Goal: Register for event/course

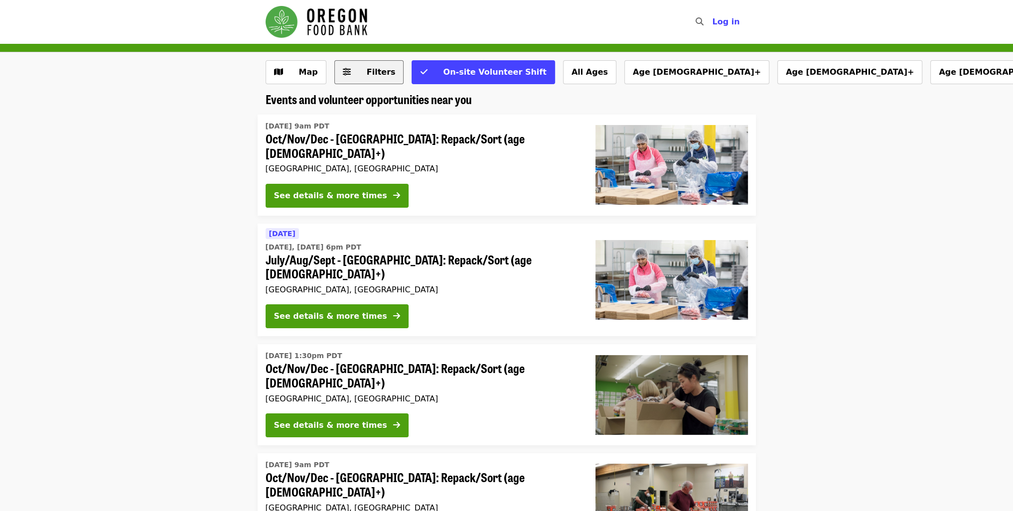
click at [379, 73] on span "Filters" at bounding box center [381, 71] width 29 height 9
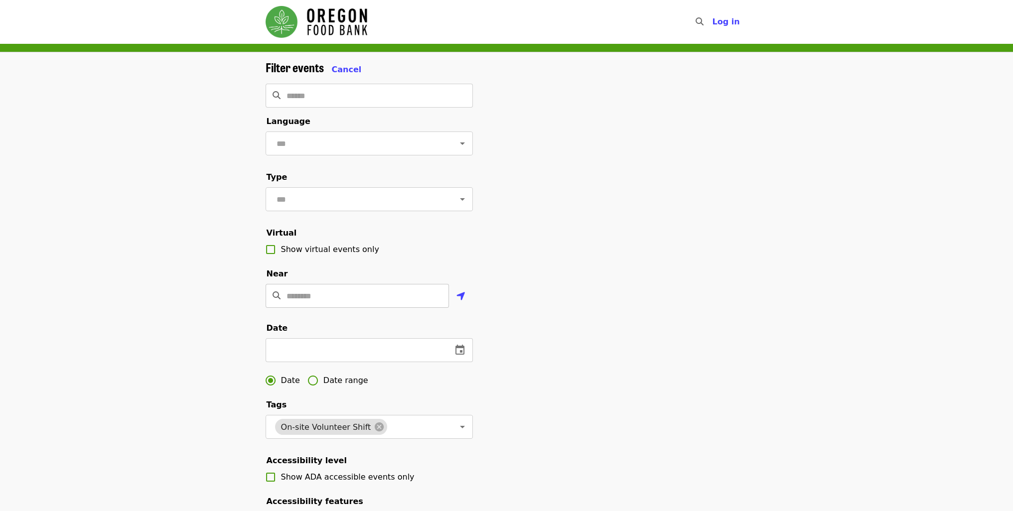
click at [320, 308] on input "Location" at bounding box center [367, 296] width 162 height 24
click at [215, 314] on div "Filter events Cancel ​ Language ​ Type ​ Virtual Show virtual events only Near …" at bounding box center [506, 333] width 1013 height 563
click at [332, 69] on span "Cancel" at bounding box center [347, 69] width 30 height 9
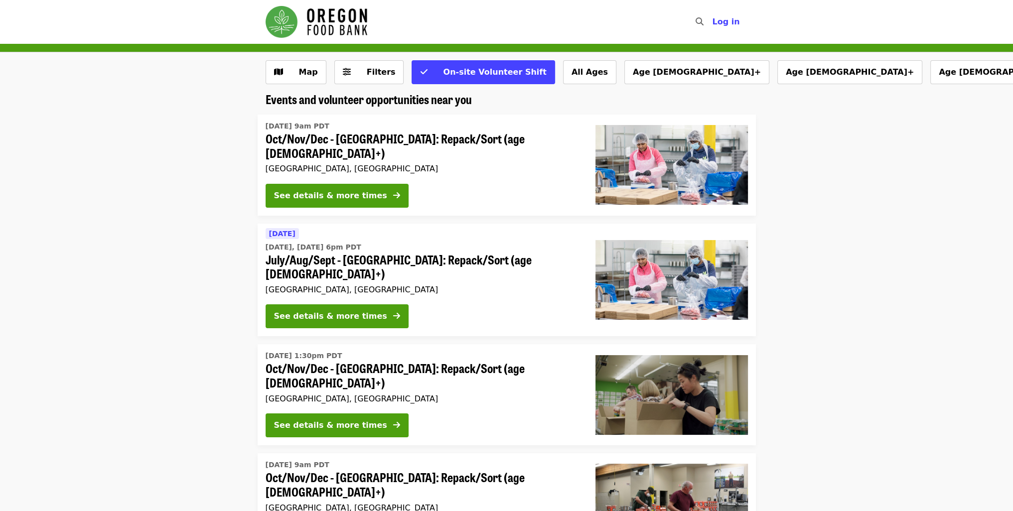
click at [427, 259] on span "July/Aug/Sept - [GEOGRAPHIC_DATA]: Repack/Sort (age [DEMOGRAPHIC_DATA]+)" at bounding box center [423, 267] width 314 height 29
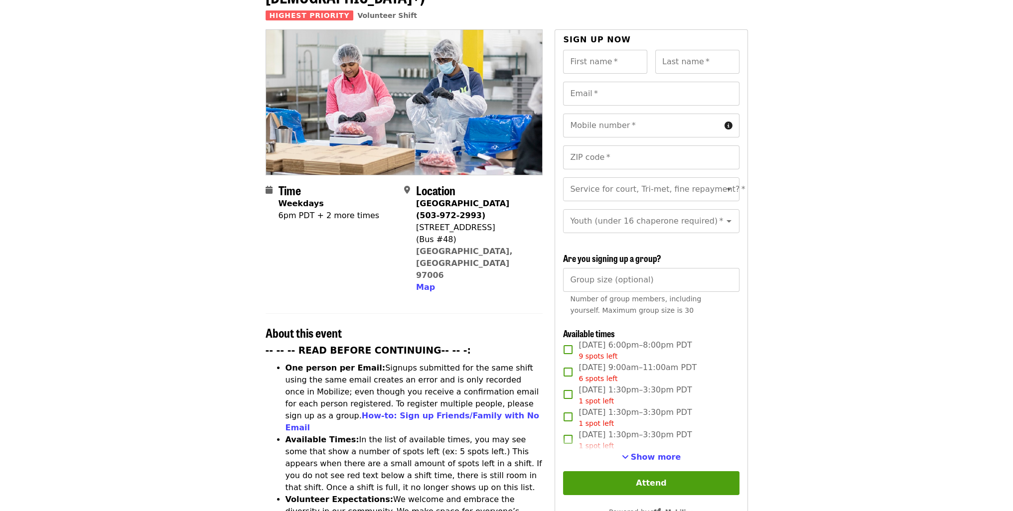
scroll to position [199, 0]
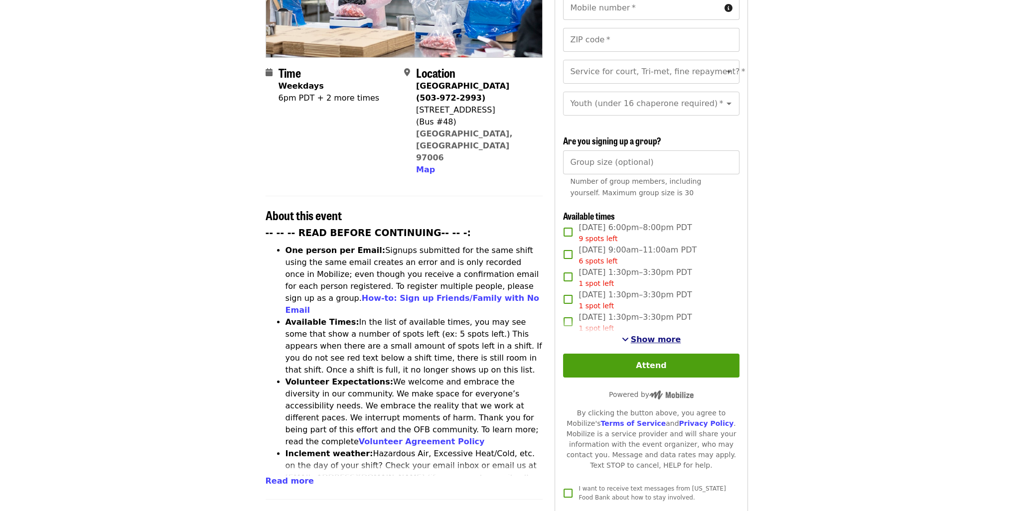
click at [652, 341] on span "Show more" at bounding box center [656, 339] width 50 height 9
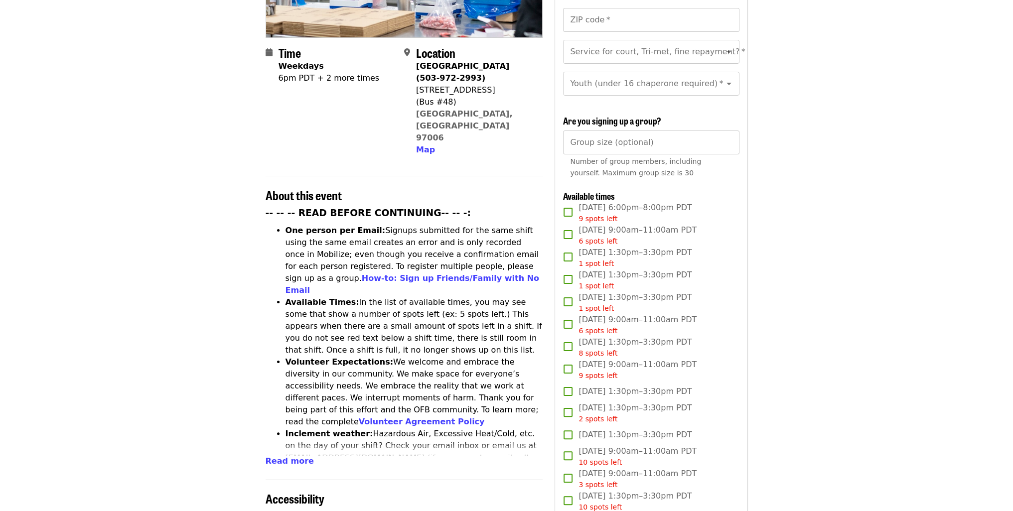
scroll to position [299, 0]
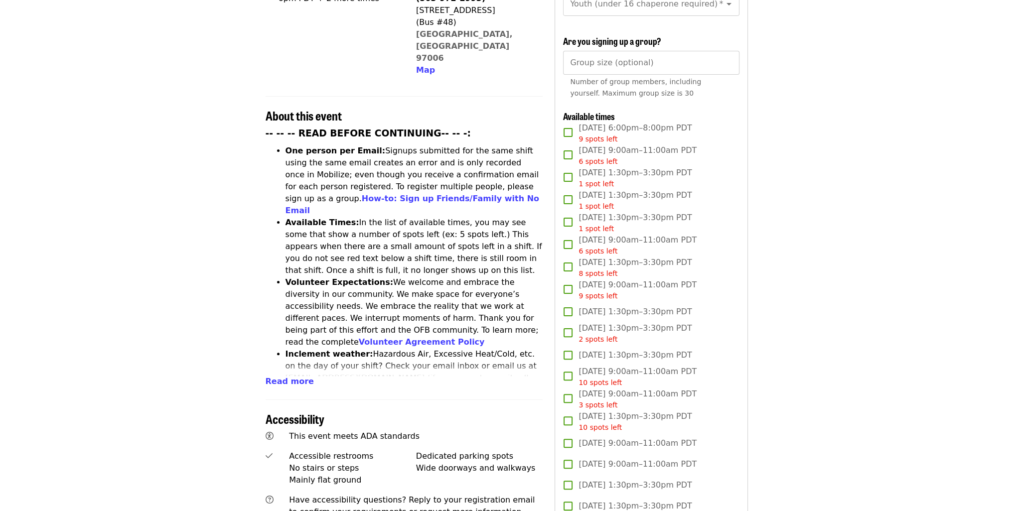
click at [817, 232] on article "July/Aug/Sept - [GEOGRAPHIC_DATA]: Repack/Sort (age [DEMOGRAPHIC_DATA]+) Highes…" at bounding box center [506, 361] width 1013 height 1233
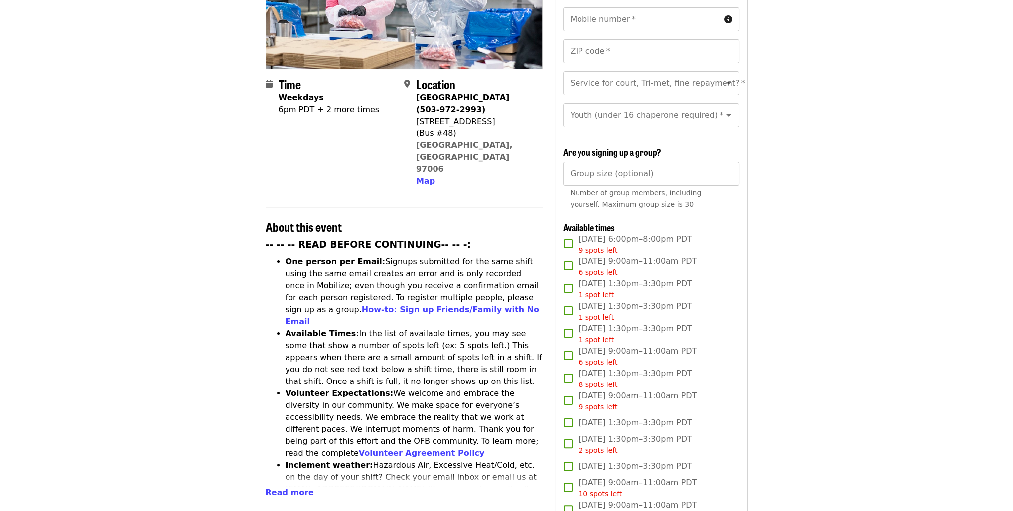
scroll to position [199, 0]
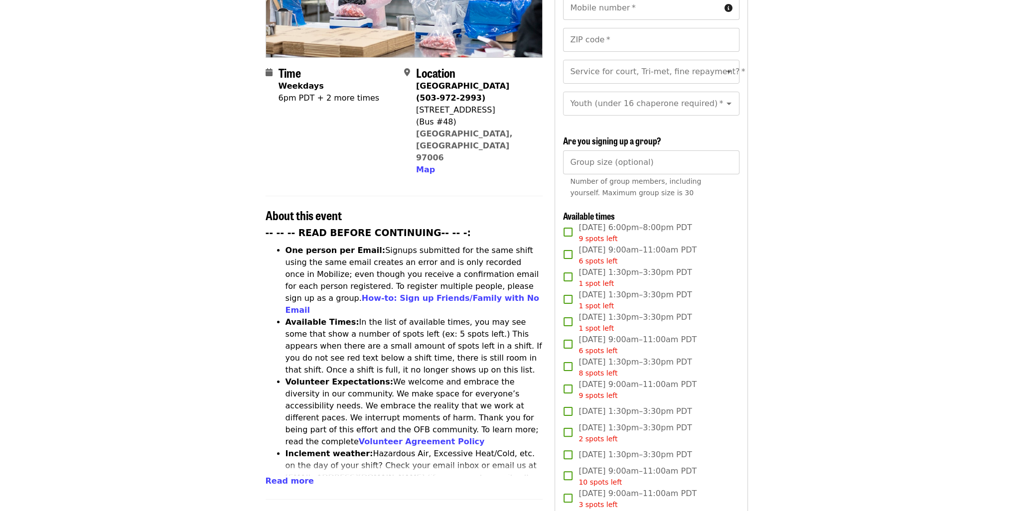
click at [620, 298] on span "[DATE] 1:30pm–3:30pm PDT 1 spot left" at bounding box center [634, 300] width 113 height 22
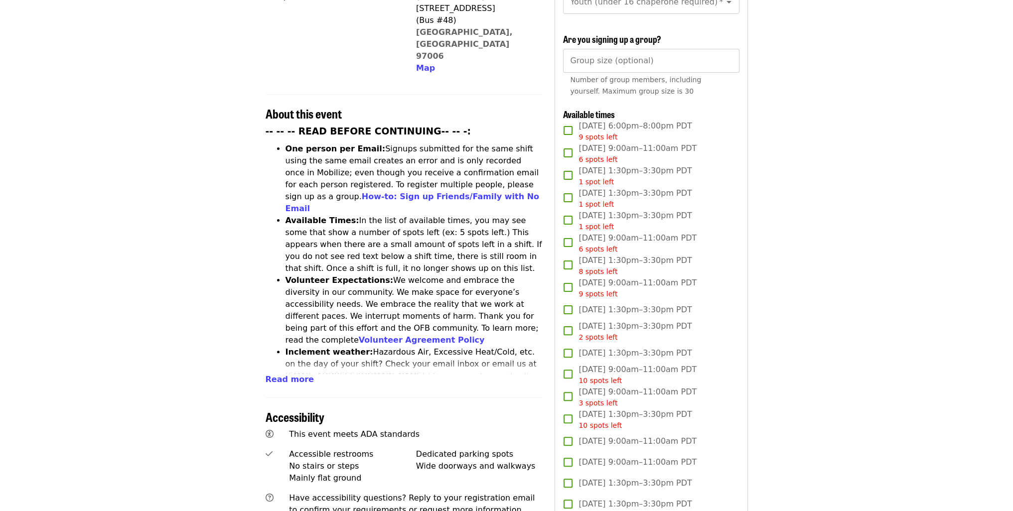
scroll to position [299, 0]
click at [635, 197] on span "[DATE] 1:30pm–3:30pm PDT 1 spot left" at bounding box center [634, 200] width 113 height 22
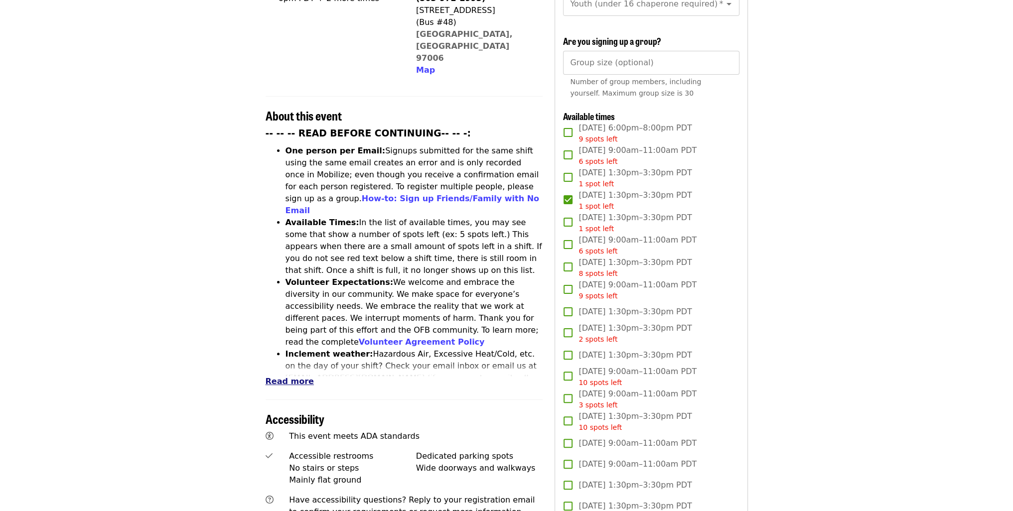
click at [292, 377] on span "Read more" at bounding box center [290, 381] width 48 height 9
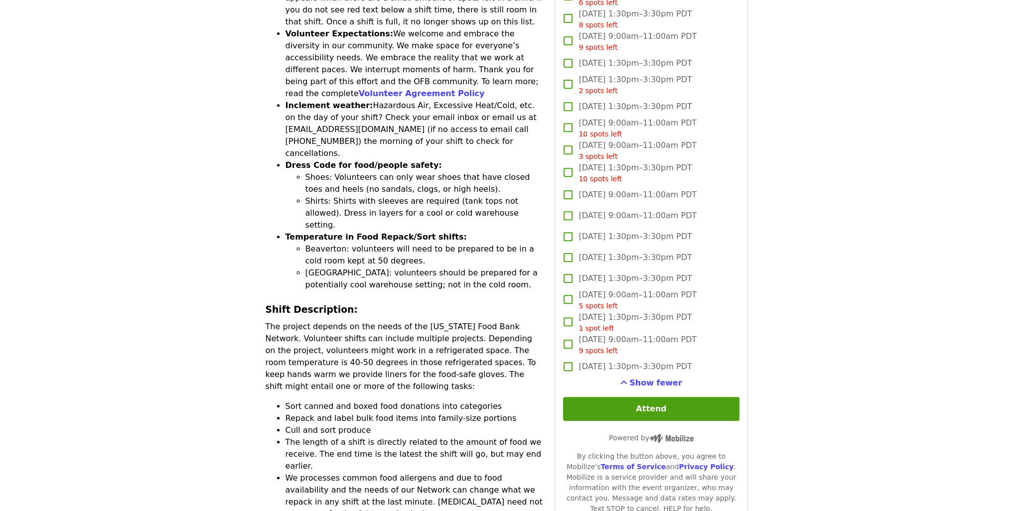
scroll to position [548, 0]
click at [727, 409] on button "Attend" at bounding box center [651, 409] width 176 height 24
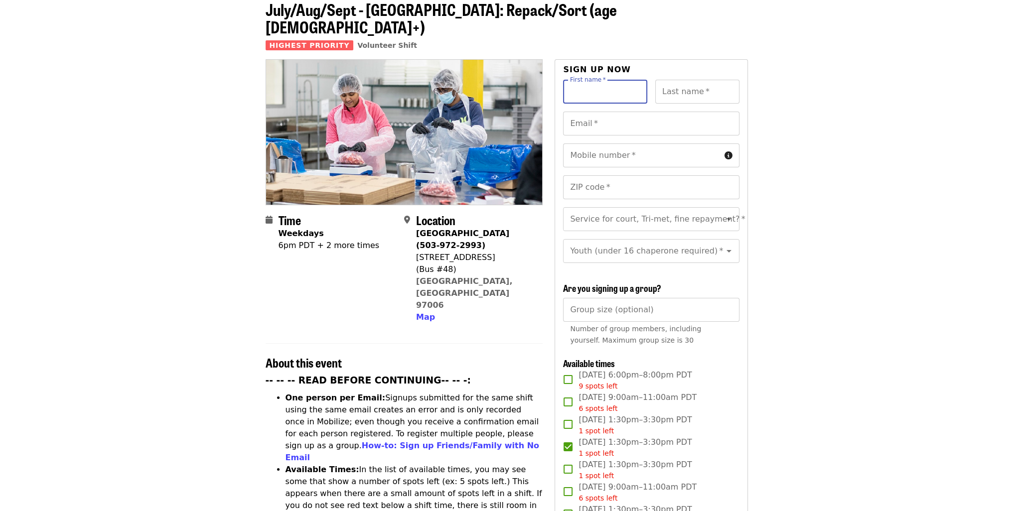
scroll to position [0, 0]
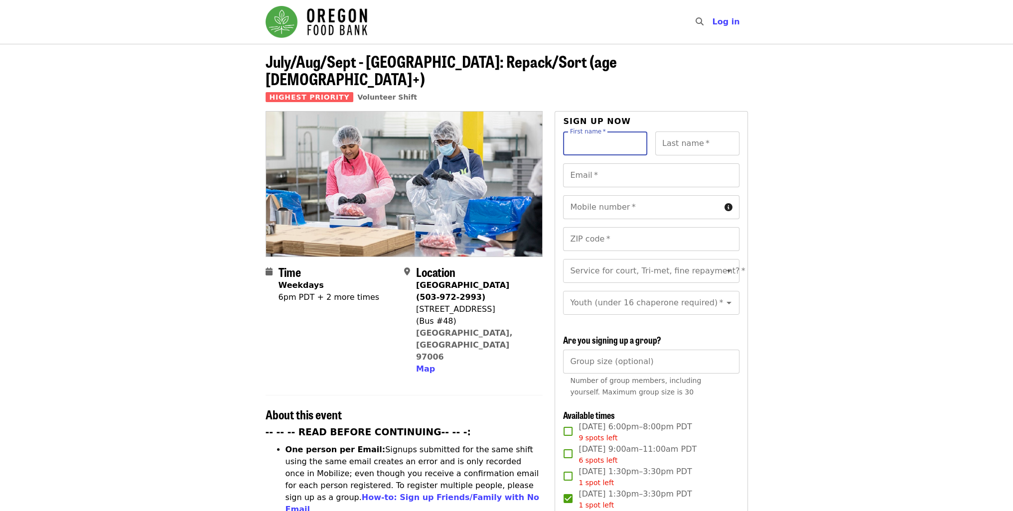
click at [616, 132] on input "First name   *" at bounding box center [605, 144] width 84 height 24
click at [730, 27] on button "Log in" at bounding box center [725, 22] width 43 height 20
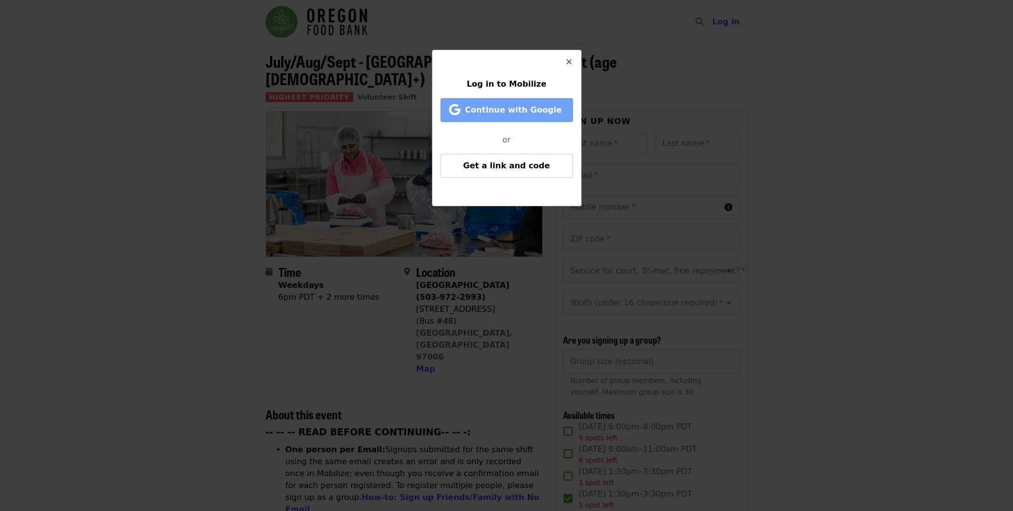
click at [535, 115] on span "Continue with Google" at bounding box center [508, 110] width 112 height 12
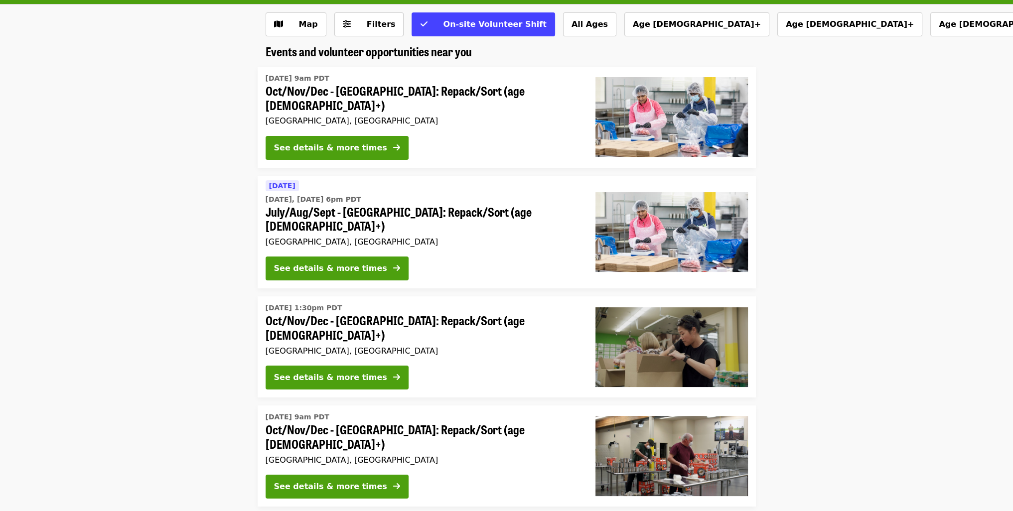
scroll to position [50, 0]
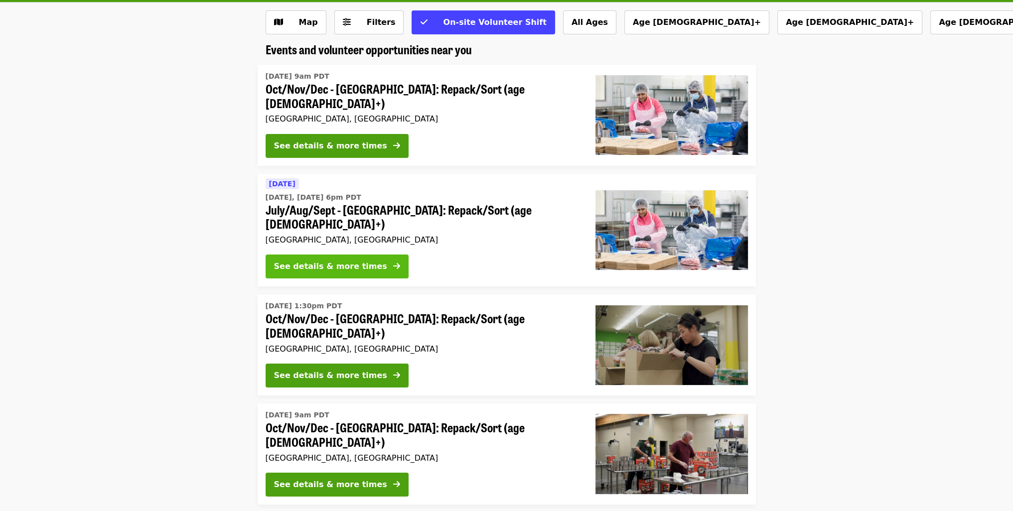
click at [307, 261] on div "See details & more times" at bounding box center [330, 267] width 113 height 12
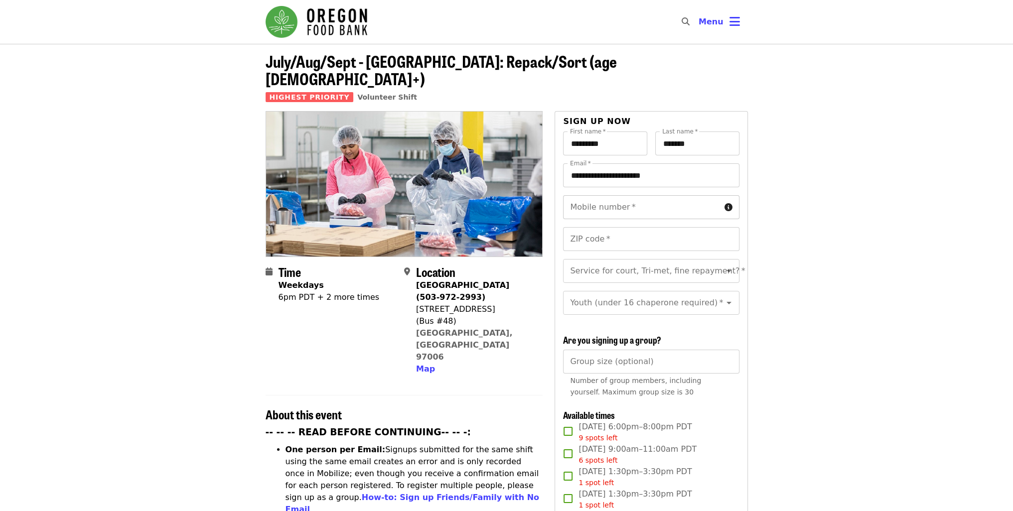
click at [594, 195] on input "Mobile number   *" at bounding box center [641, 207] width 157 height 24
click at [653, 195] on input "Mobile number   *" at bounding box center [641, 207] width 157 height 24
click at [735, 20] on icon "bars icon" at bounding box center [734, 21] width 10 height 14
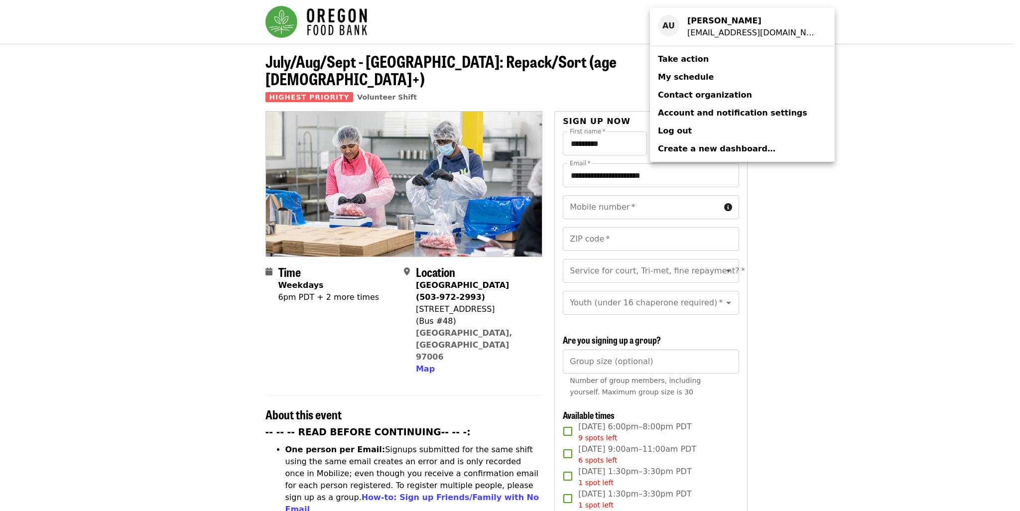
click at [729, 191] on div "Account menu" at bounding box center [510, 255] width 1020 height 511
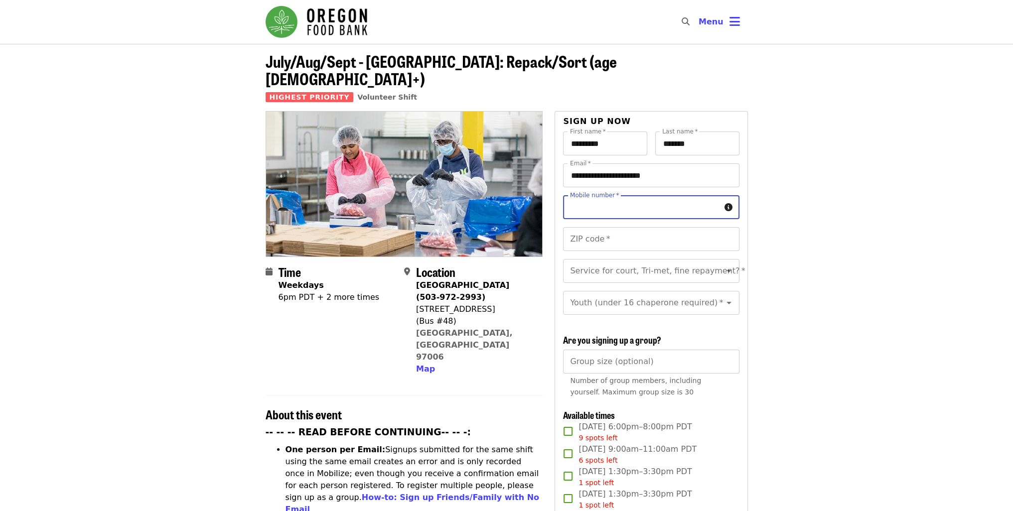
click at [654, 195] on input "Mobile number   *" at bounding box center [641, 207] width 157 height 24
click at [637, 227] on input "ZIP code   *" at bounding box center [651, 239] width 176 height 24
click at [709, 27] on span "Menu" at bounding box center [710, 22] width 25 height 12
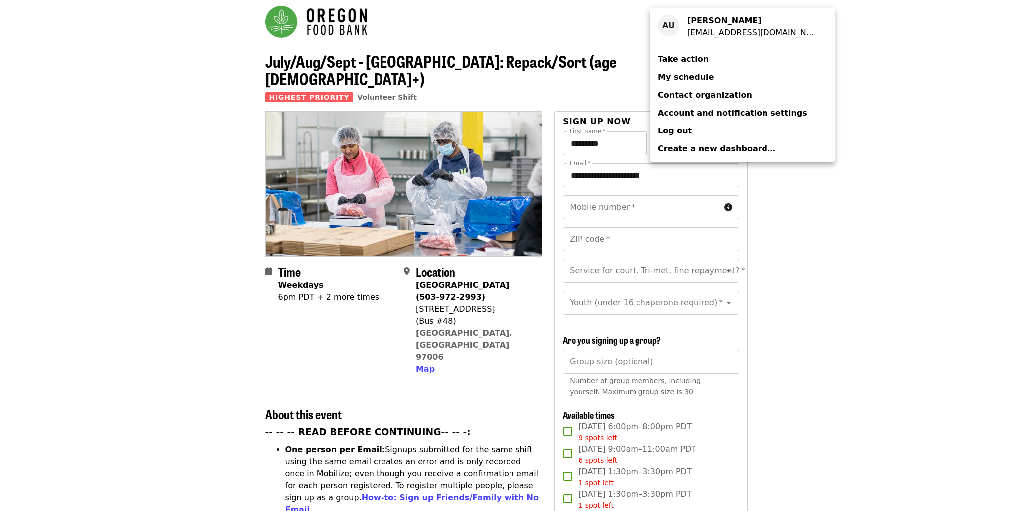
drag, startPoint x: 149, startPoint y: 155, endPoint x: 176, endPoint y: 174, distance: 33.3
click at [149, 156] on div "Account menu" at bounding box center [510, 255] width 1020 height 511
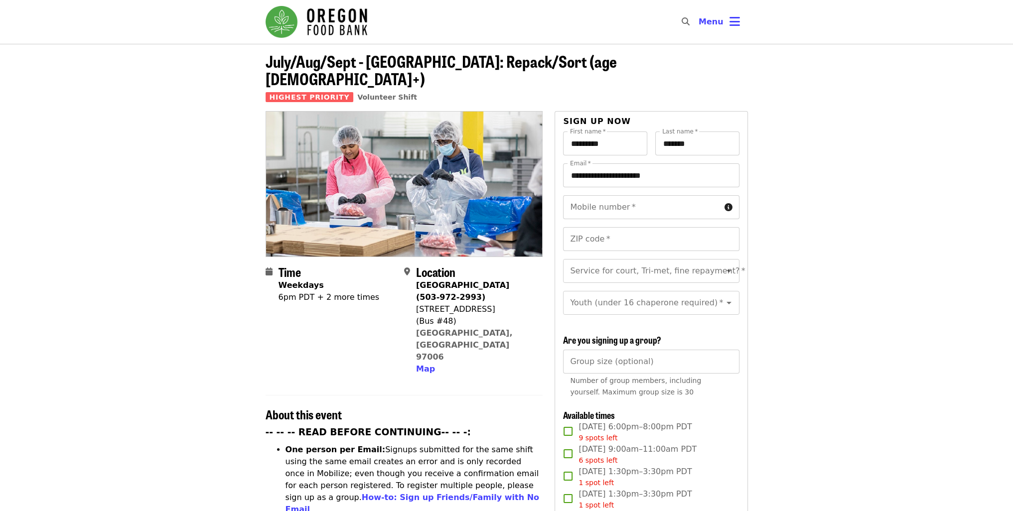
click at [606, 233] on input "ZIP code   *" at bounding box center [651, 239] width 176 height 24
type input "*****"
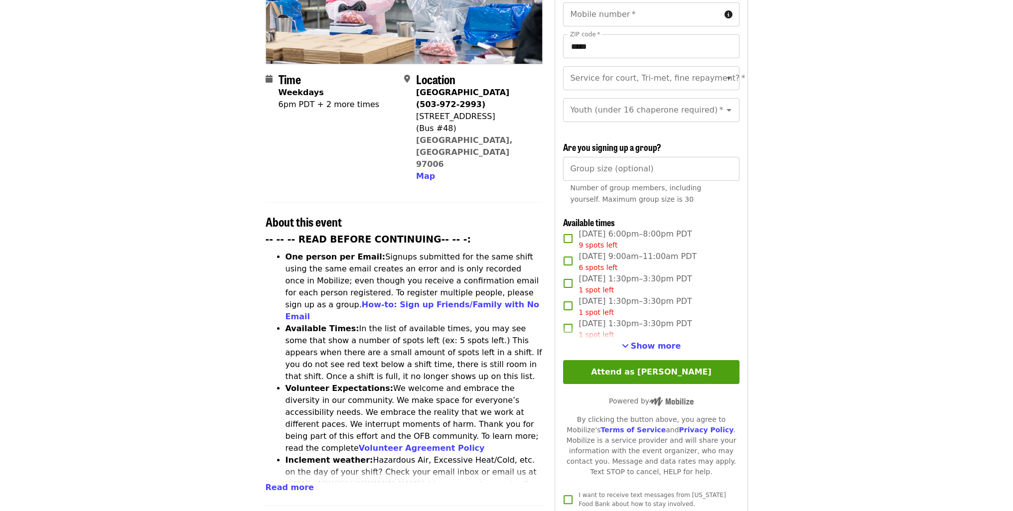
scroll to position [199, 0]
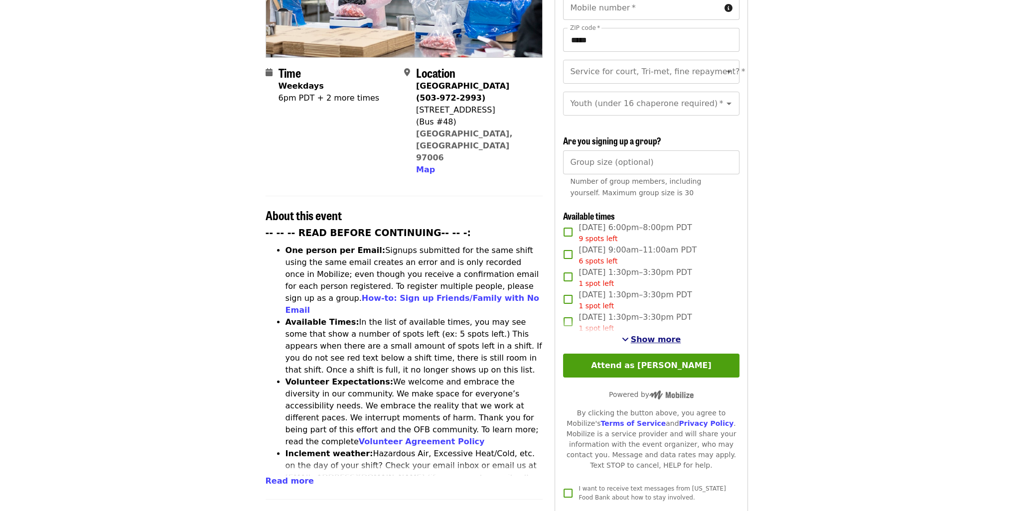
click at [646, 339] on span "Show more" at bounding box center [656, 339] width 50 height 9
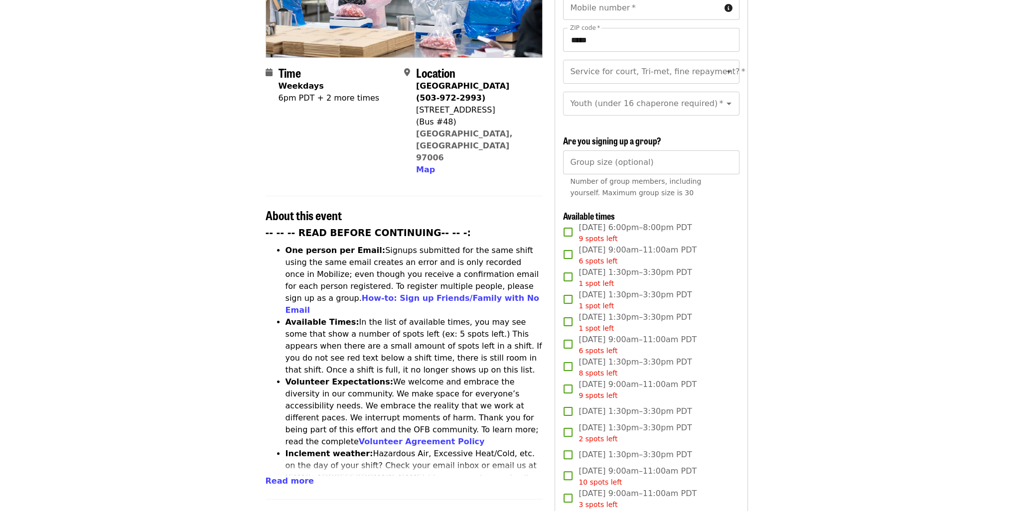
click at [616, 292] on span "[DATE] 1:30pm–3:30pm PDT 1 spot left" at bounding box center [634, 300] width 113 height 22
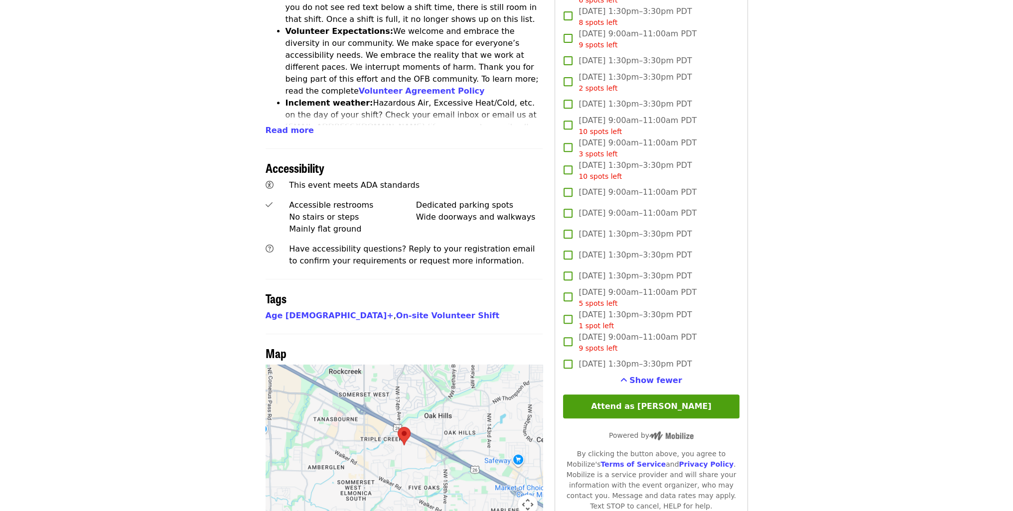
scroll to position [598, 0]
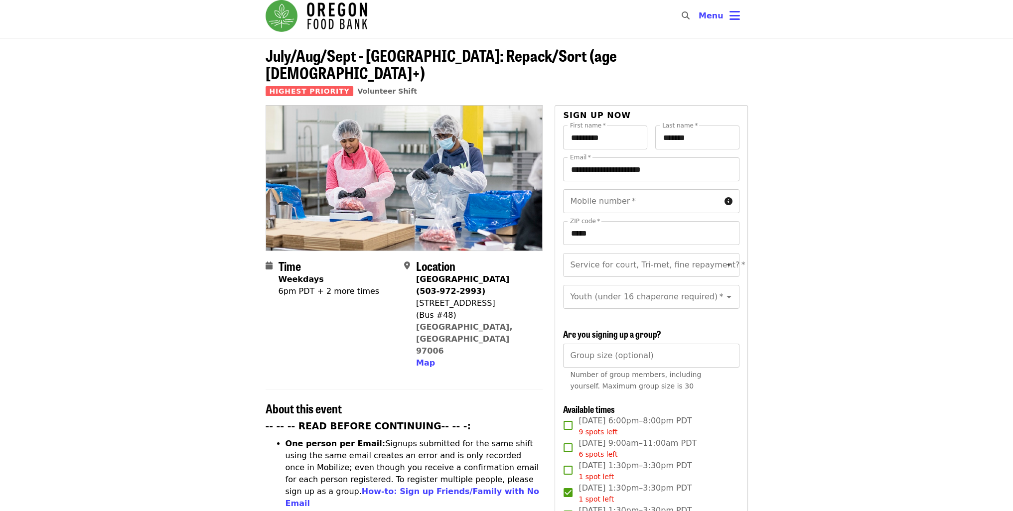
scroll to position [0, 0]
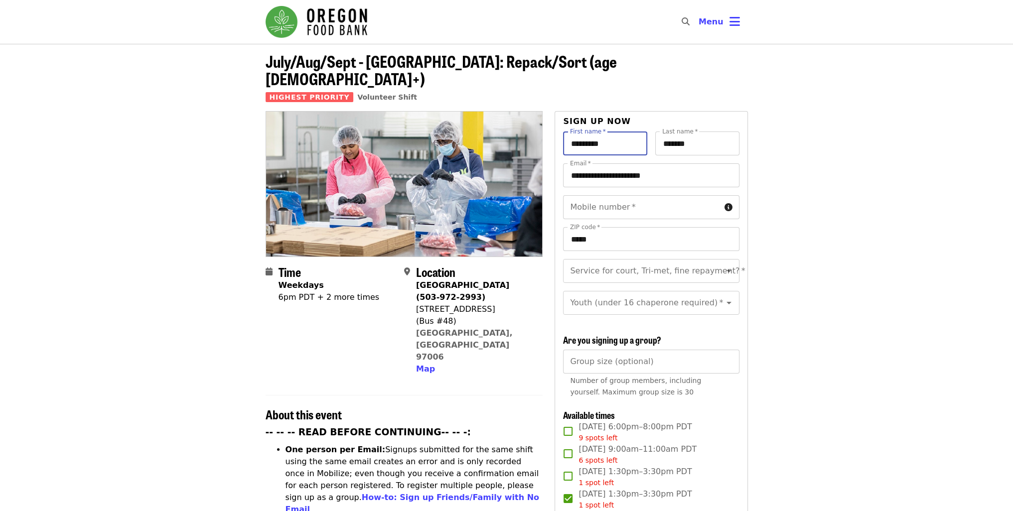
drag, startPoint x: 613, startPoint y: 124, endPoint x: 534, endPoint y: 121, distance: 79.8
type input "*********"
drag, startPoint x: 701, startPoint y: 126, endPoint x: 606, endPoint y: 126, distance: 95.2
click at [607, 132] on div "First name   * ********* First name * Last name   * ******* Last name *" at bounding box center [651, 148] width 176 height 32
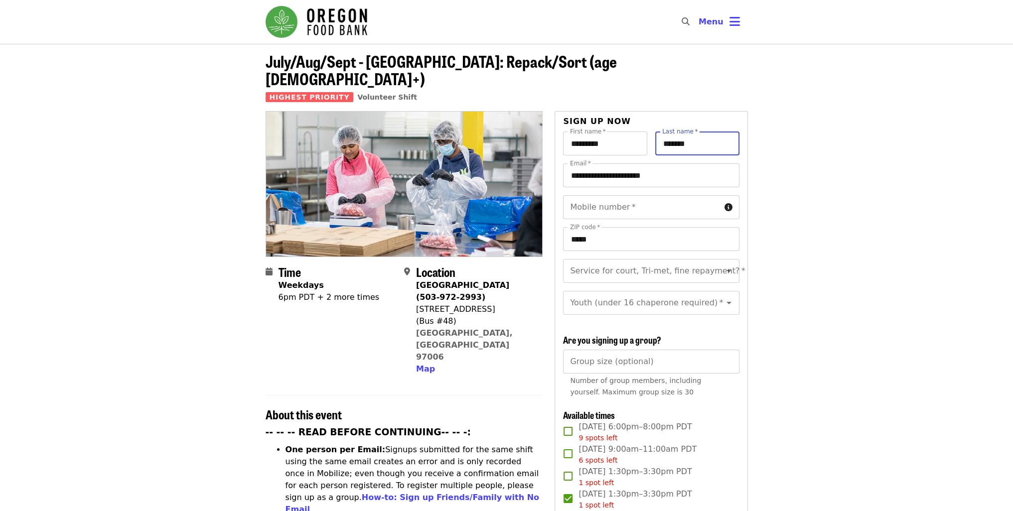
type input "*******"
click at [640, 358] on input "Group size (optional)" at bounding box center [651, 362] width 176 height 24
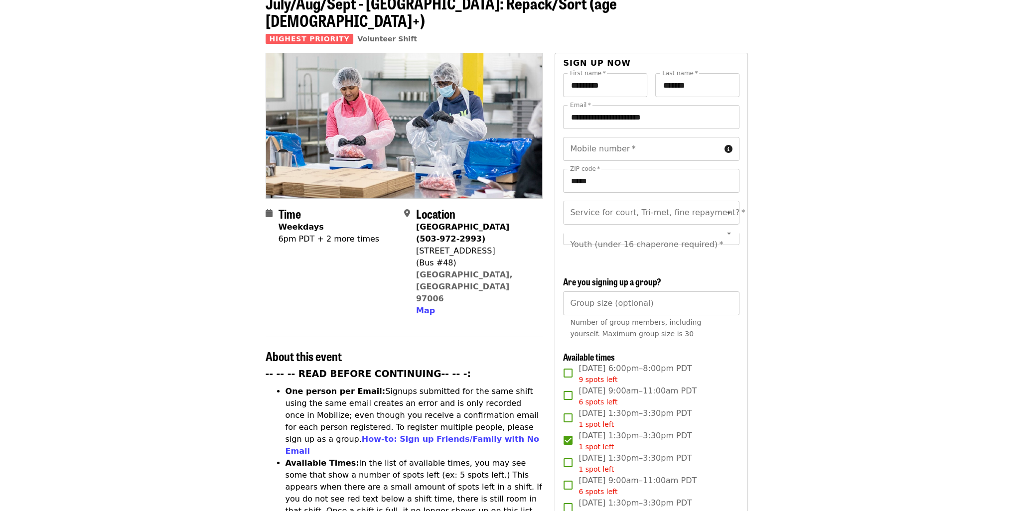
scroll to position [50, 0]
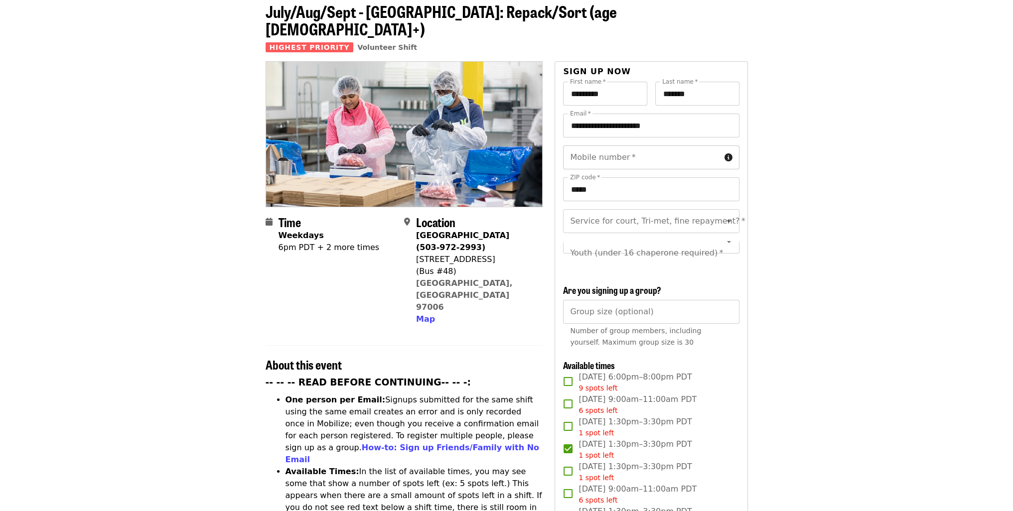
click at [582, 145] on div "Mobile number   * Mobile number *" at bounding box center [651, 157] width 176 height 24
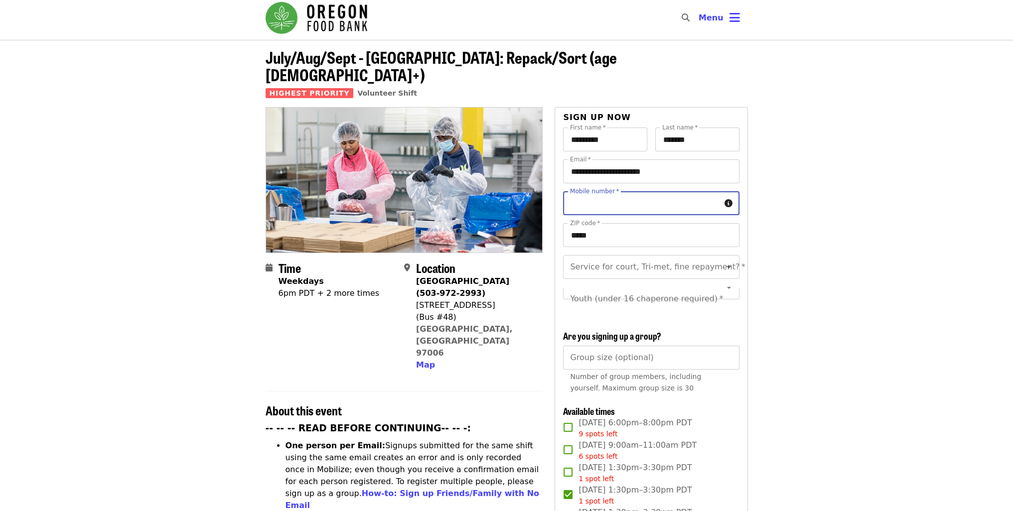
scroll to position [0, 0]
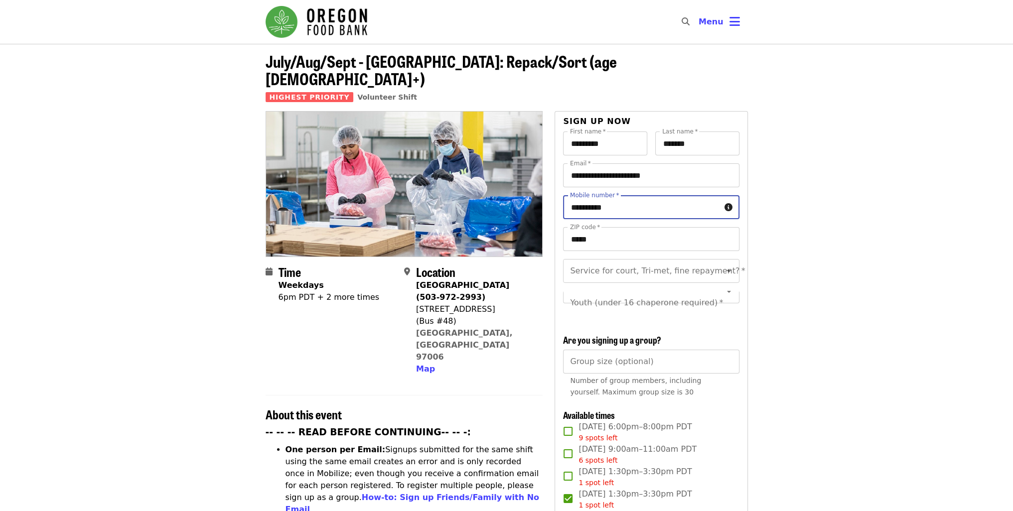
drag, startPoint x: 584, startPoint y: 190, endPoint x: 596, endPoint y: 190, distance: 12.0
click at [596, 195] on input "**********" at bounding box center [641, 207] width 157 height 24
click at [646, 195] on input "**********" at bounding box center [641, 207] width 157 height 24
drag, startPoint x: 646, startPoint y: 191, endPoint x: 551, endPoint y: 194, distance: 94.7
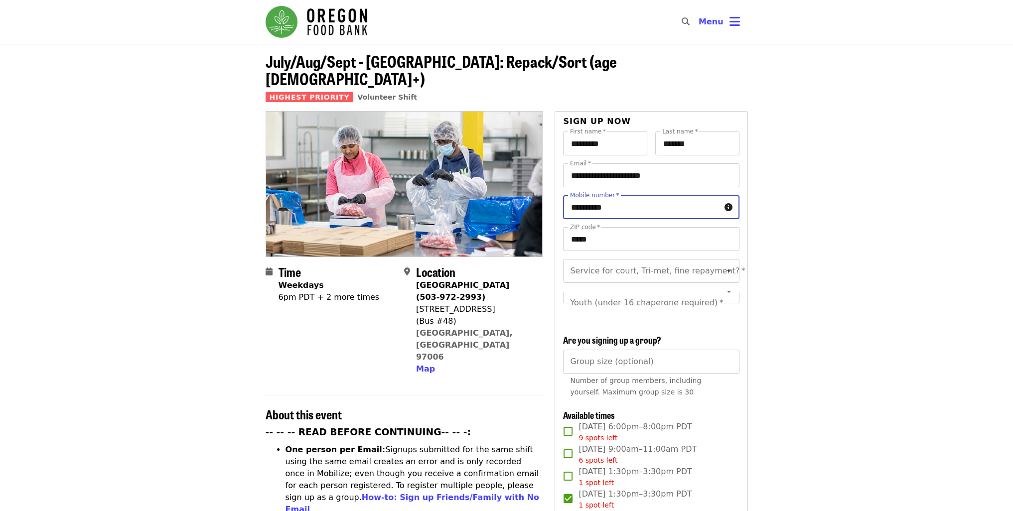
type input "**********"
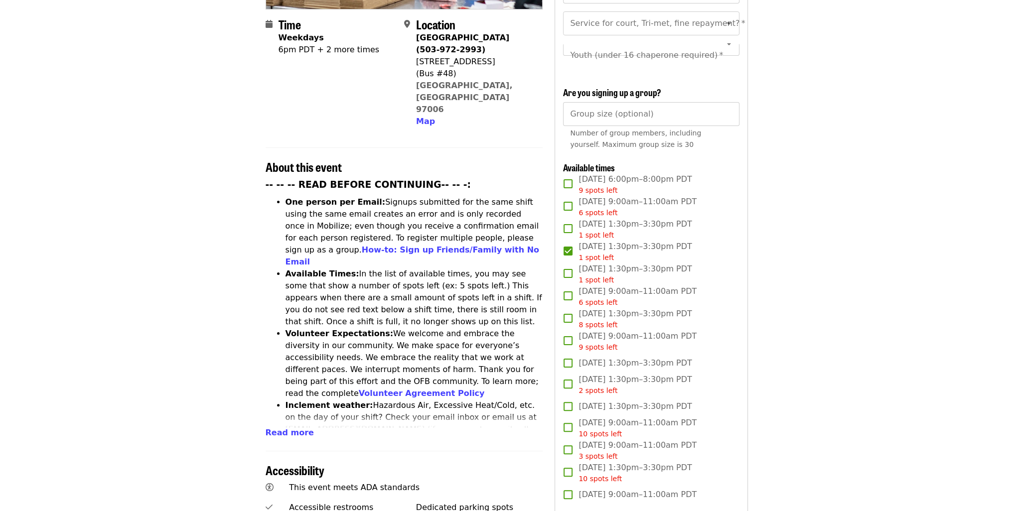
scroll to position [249, 0]
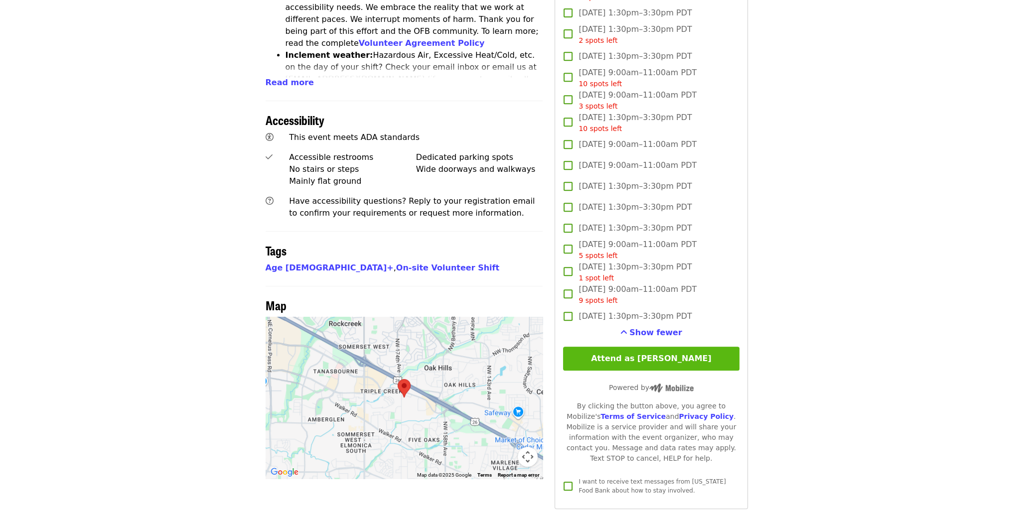
click at [650, 355] on button "Attend as Alejandro" at bounding box center [651, 359] width 176 height 24
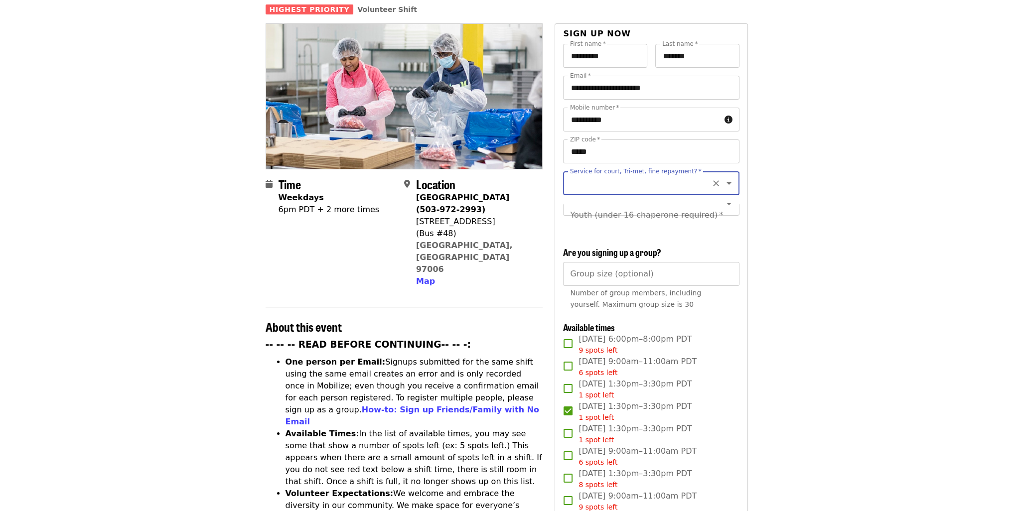
scroll to position [44, 0]
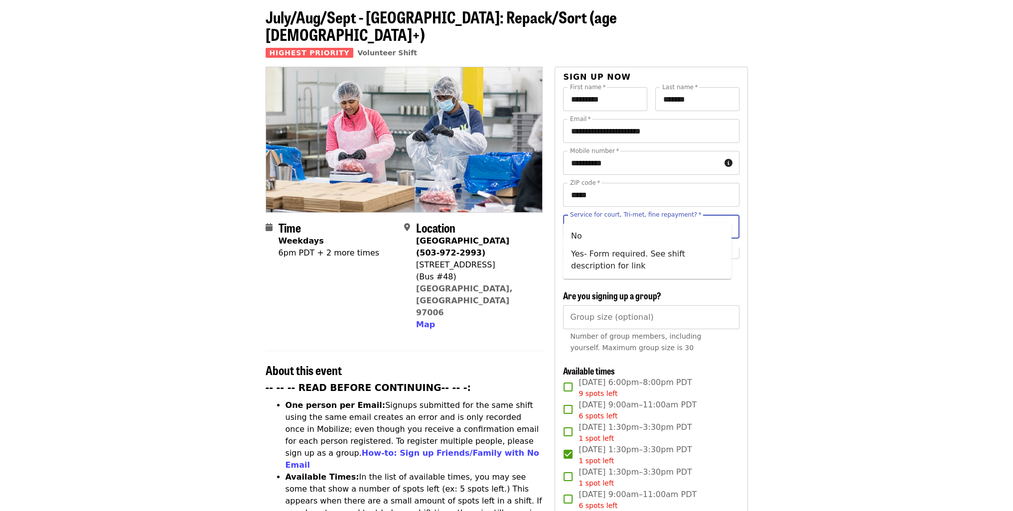
click at [588, 217] on input "Service for court, Tri-met, fine repayment?   *" at bounding box center [639, 226] width 136 height 19
click at [570, 242] on li "No" at bounding box center [647, 236] width 168 height 18
type input "**"
click at [609, 247] on div "Youth (under 16 chaperone required)   * Youth (under 16 chaperone required) *" at bounding box center [651, 259] width 176 height 24
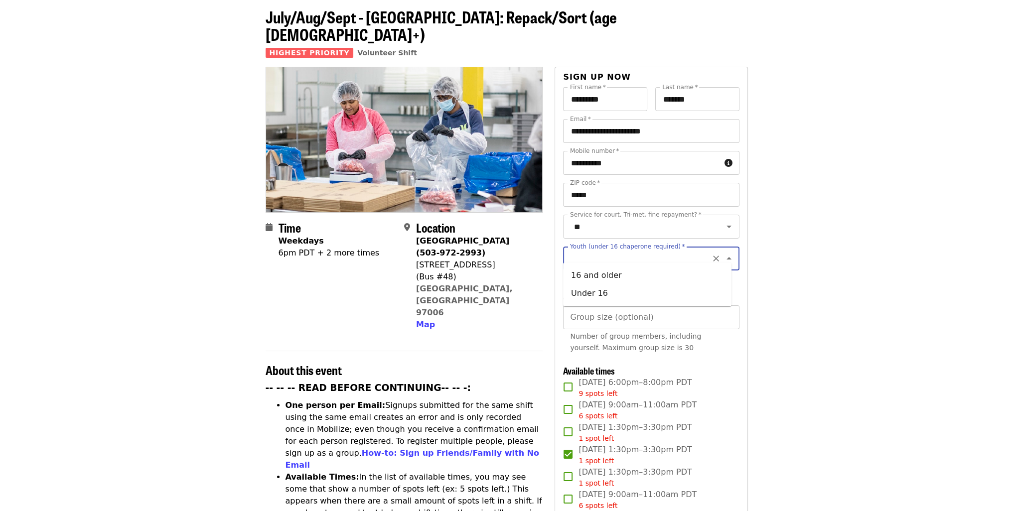
scroll to position [0, 0]
click at [592, 272] on li "16 and older" at bounding box center [647, 276] width 168 height 18
type input "**********"
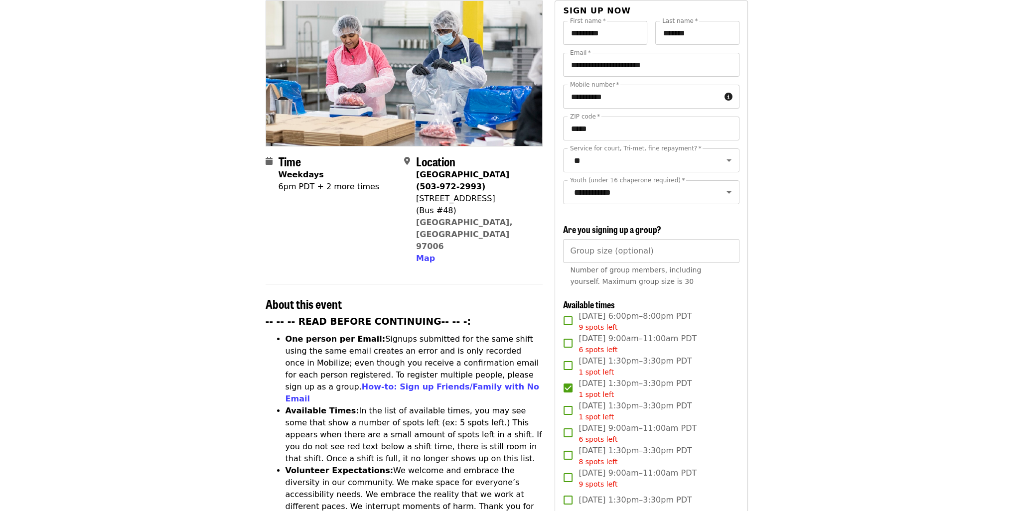
scroll to position [94, 0]
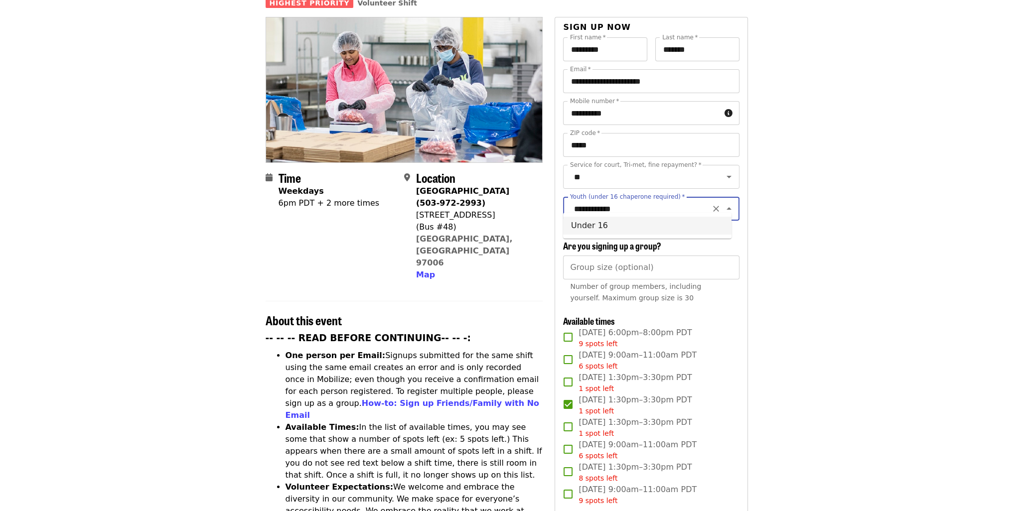
click at [626, 204] on input "**********" at bounding box center [639, 208] width 136 height 19
click at [656, 256] on input "Group size (optional)" at bounding box center [651, 268] width 176 height 24
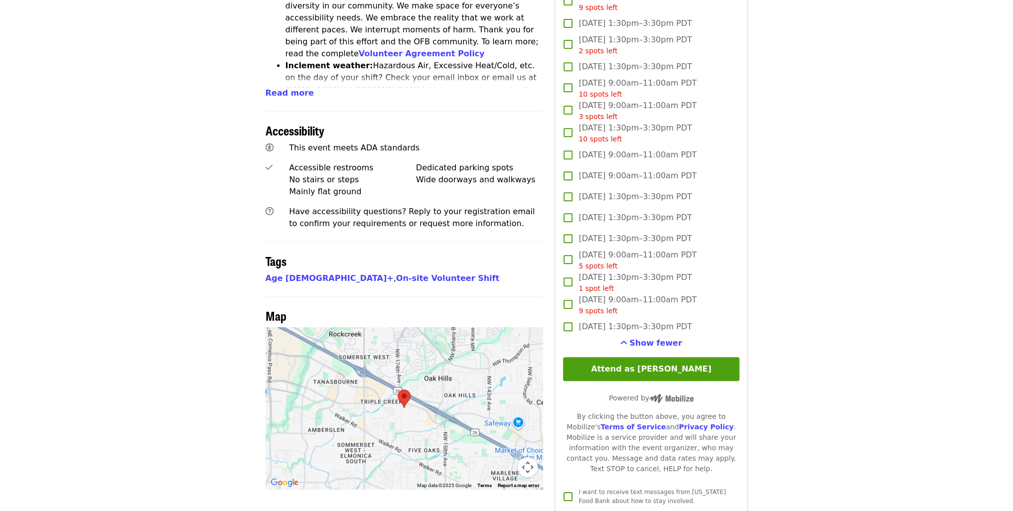
scroll to position [598, 0]
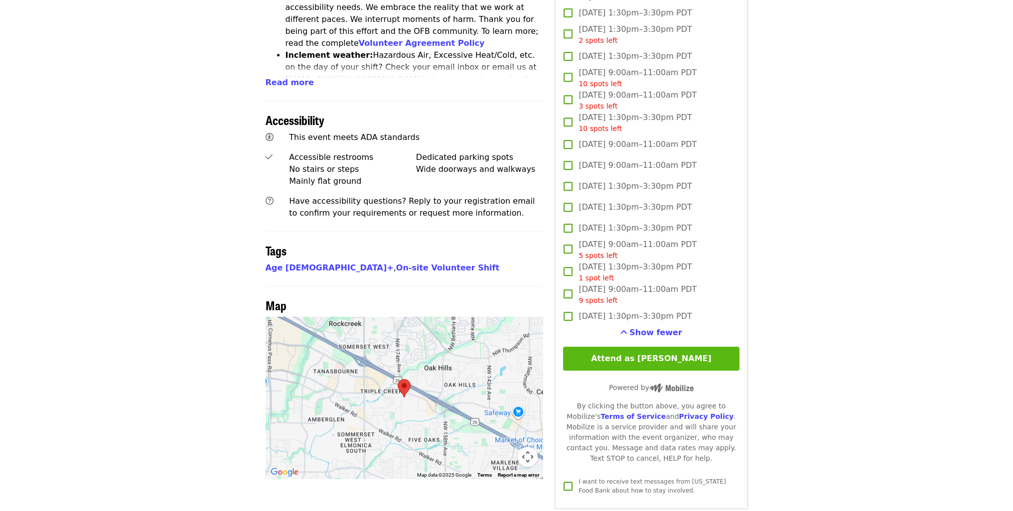
click at [673, 348] on button "Attend as Alejandro" at bounding box center [651, 359] width 176 height 24
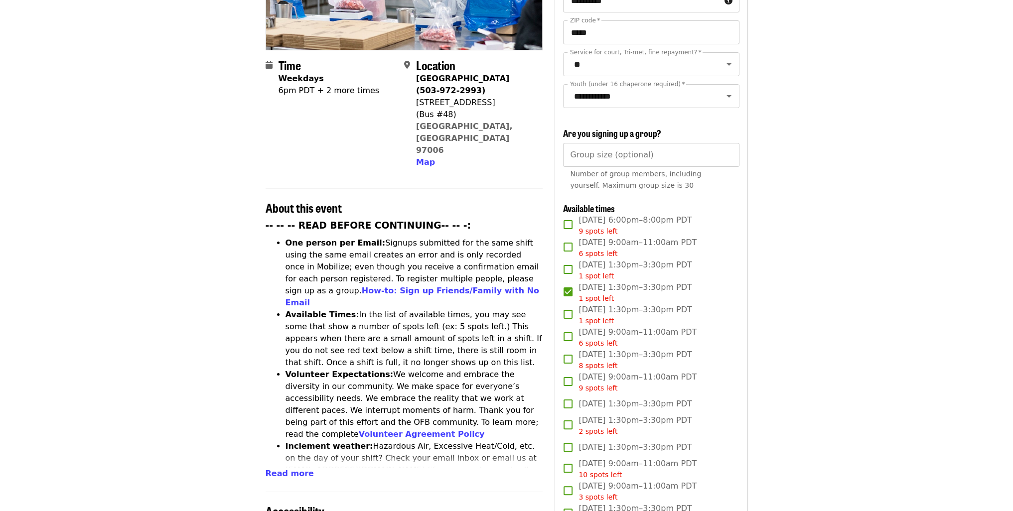
scroll to position [149, 0]
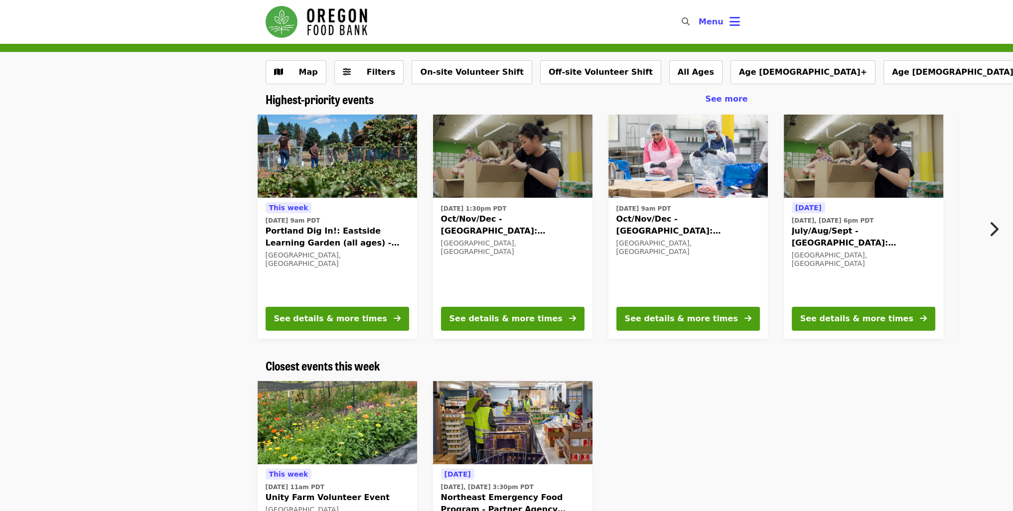
click at [457, 226] on span "Oct/Nov/Dec - [GEOGRAPHIC_DATA]: Repack/Sort (age [DEMOGRAPHIC_DATA]+)" at bounding box center [512, 225] width 143 height 24
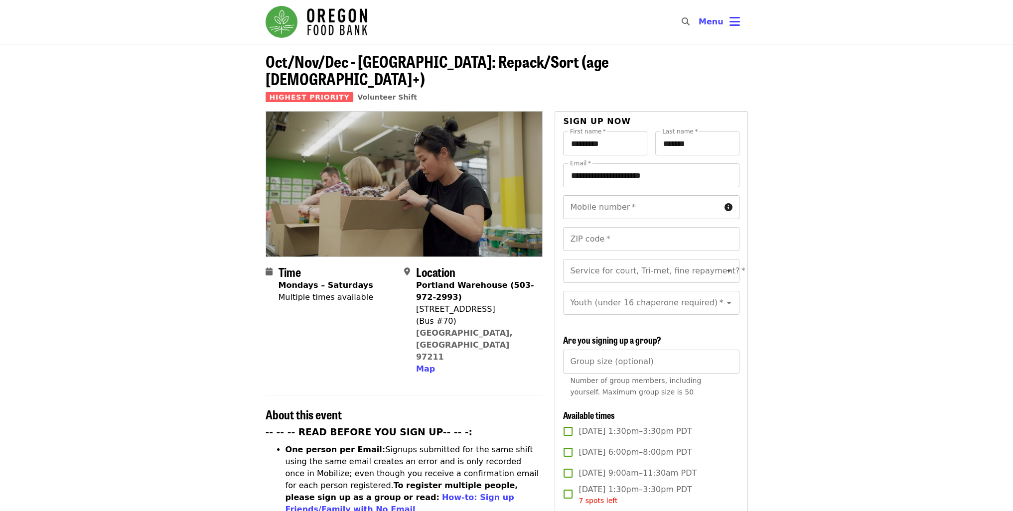
click at [632, 195] on input "Mobile number   *" at bounding box center [641, 207] width 157 height 24
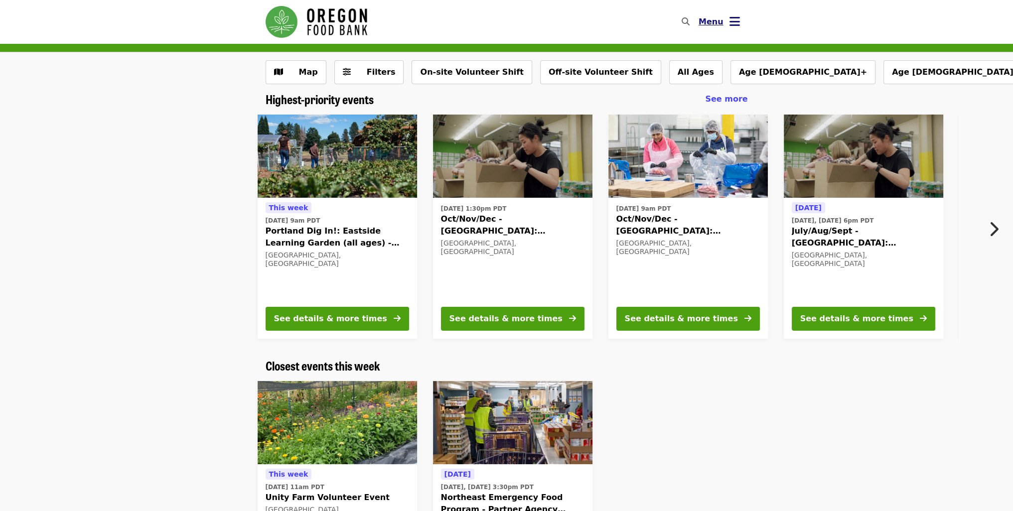
click at [720, 14] on button "Menu" at bounding box center [718, 22] width 57 height 24
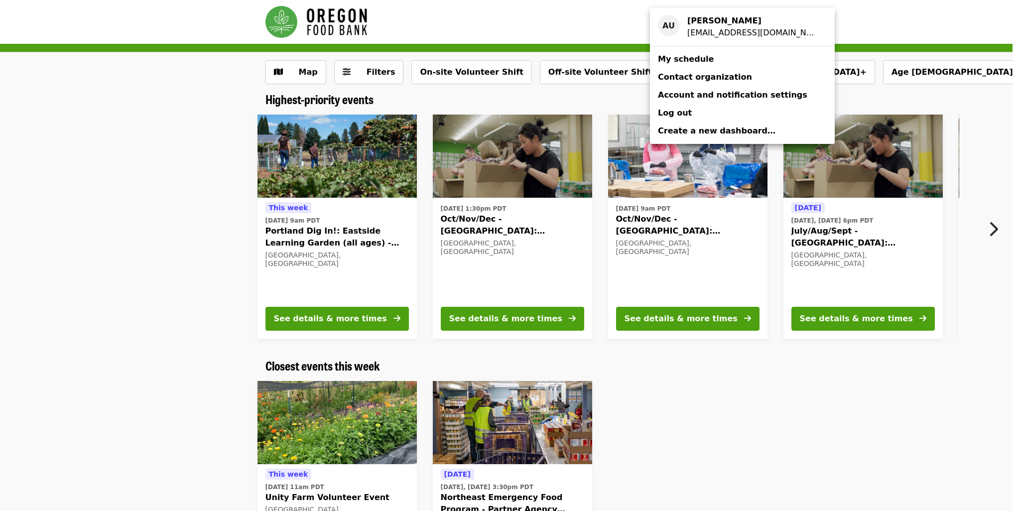
click at [690, 81] on span "Contact organization" at bounding box center [705, 76] width 94 height 9
click at [707, 29] on div "alejandrourte@gmail.com" at bounding box center [753, 33] width 132 height 12
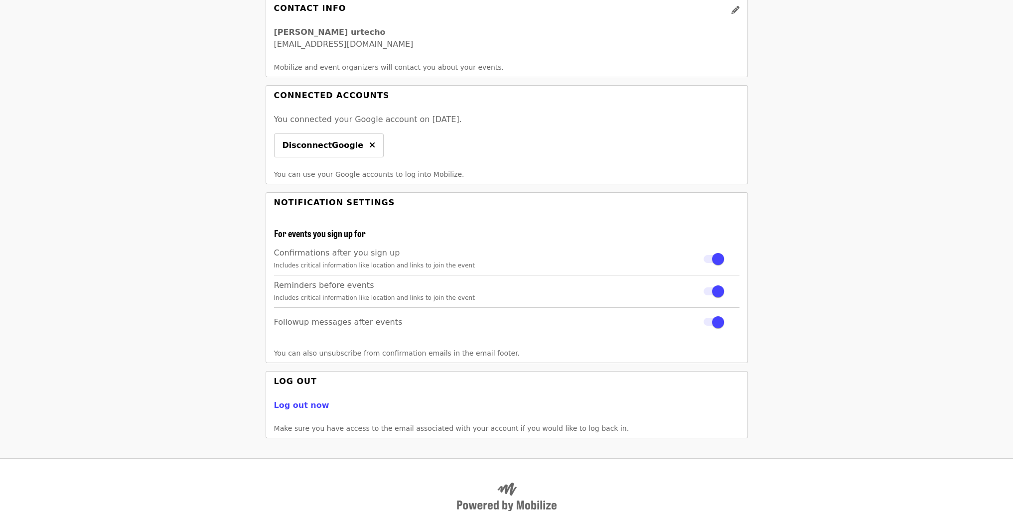
scroll to position [149, 0]
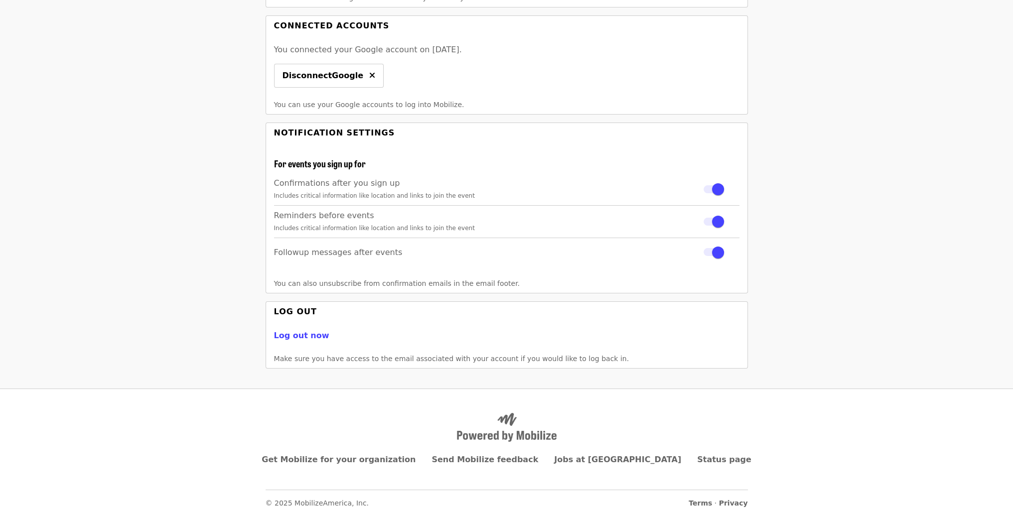
drag, startPoint x: 608, startPoint y: 167, endPoint x: 626, endPoint y: 163, distance: 17.8
